Goal: Task Accomplishment & Management: Complete application form

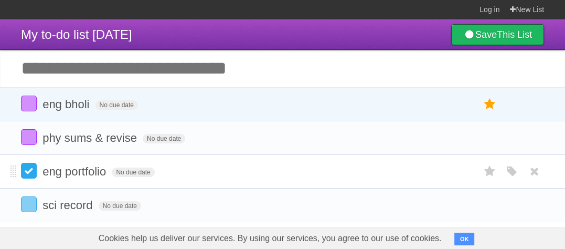
click at [27, 175] on label at bounding box center [29, 171] width 16 height 16
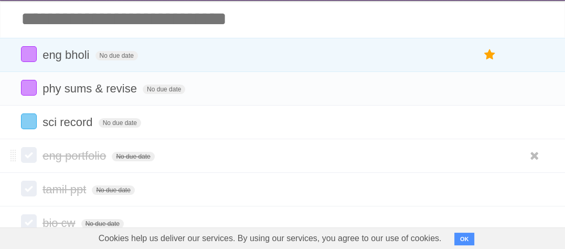
scroll to position [110, 0]
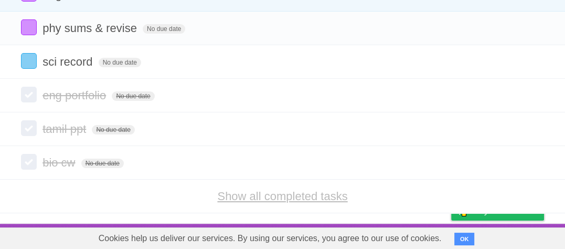
click at [304, 200] on link "Show all completed tasks" at bounding box center [282, 195] width 130 height 13
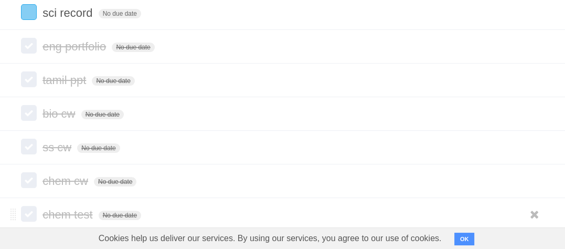
scroll to position [0, 0]
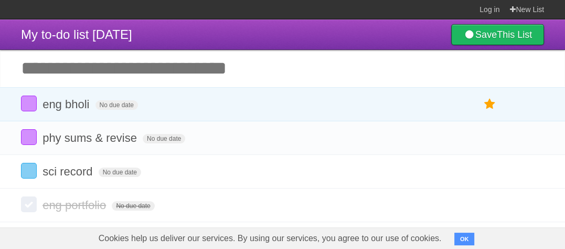
drag, startPoint x: 508, startPoint y: 8, endPoint x: 467, endPoint y: 1, distance: 41.7
click at [467, 1] on section "Log in New List" at bounding box center [282, 9] width 565 height 19
click at [529, 6] on link "New List" at bounding box center [527, 9] width 34 height 19
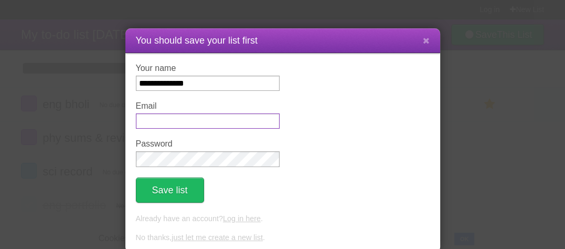
click at [214, 121] on input "Email" at bounding box center [208, 120] width 144 height 15
type input "**********"
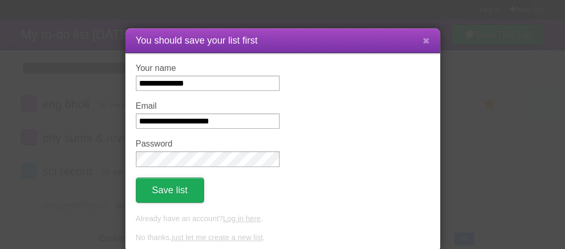
click at [179, 188] on button "Save list" at bounding box center [170, 189] width 68 height 25
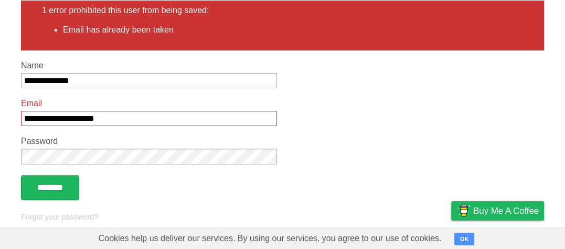
scroll to position [105, 0]
click at [73, 187] on input "*******" at bounding box center [50, 187] width 58 height 25
